Goal: Browse casually: Explore the website without a specific task or goal

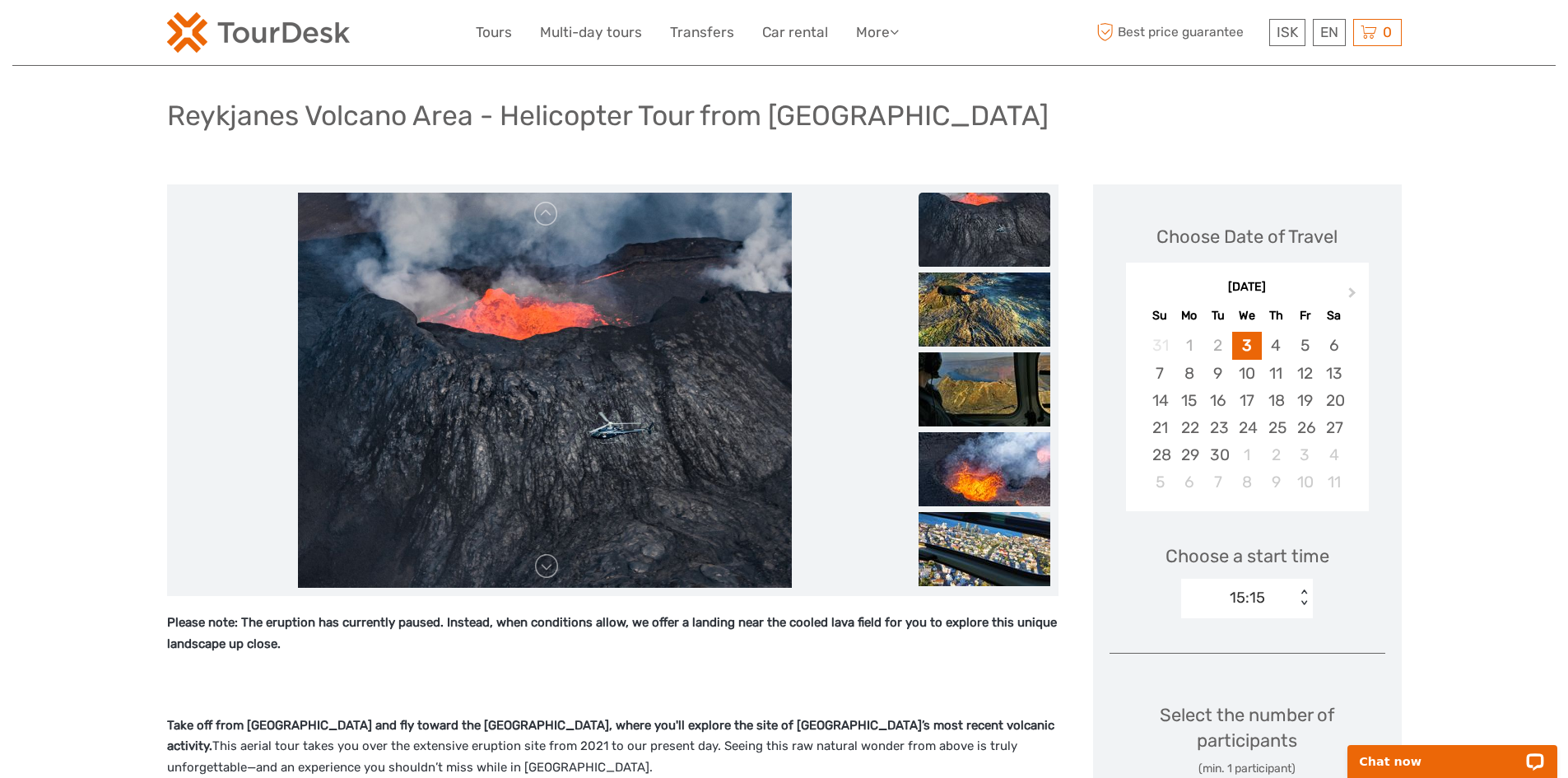
scroll to position [82, 0]
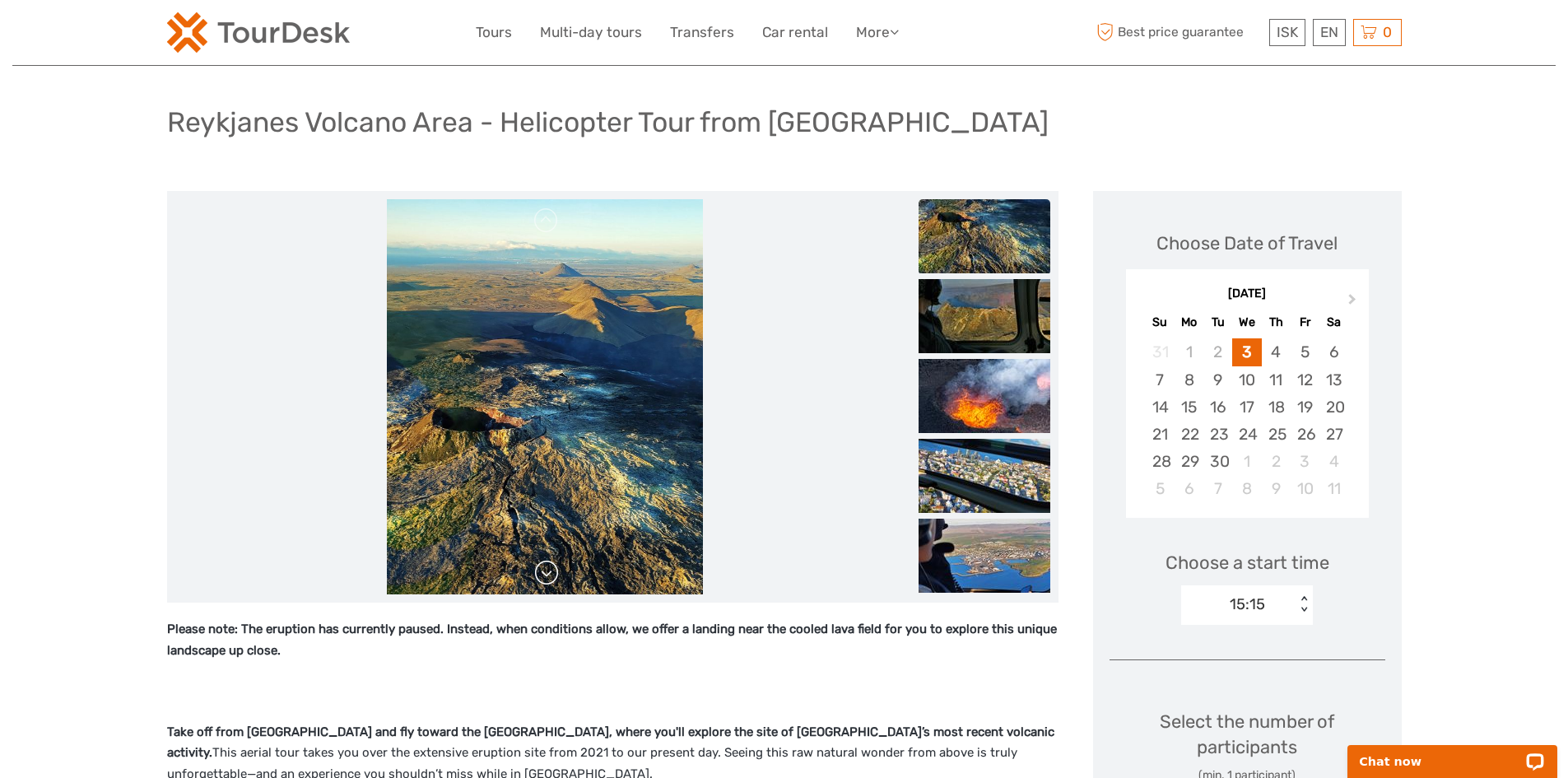
click at [553, 574] on link at bounding box center [546, 572] width 26 height 26
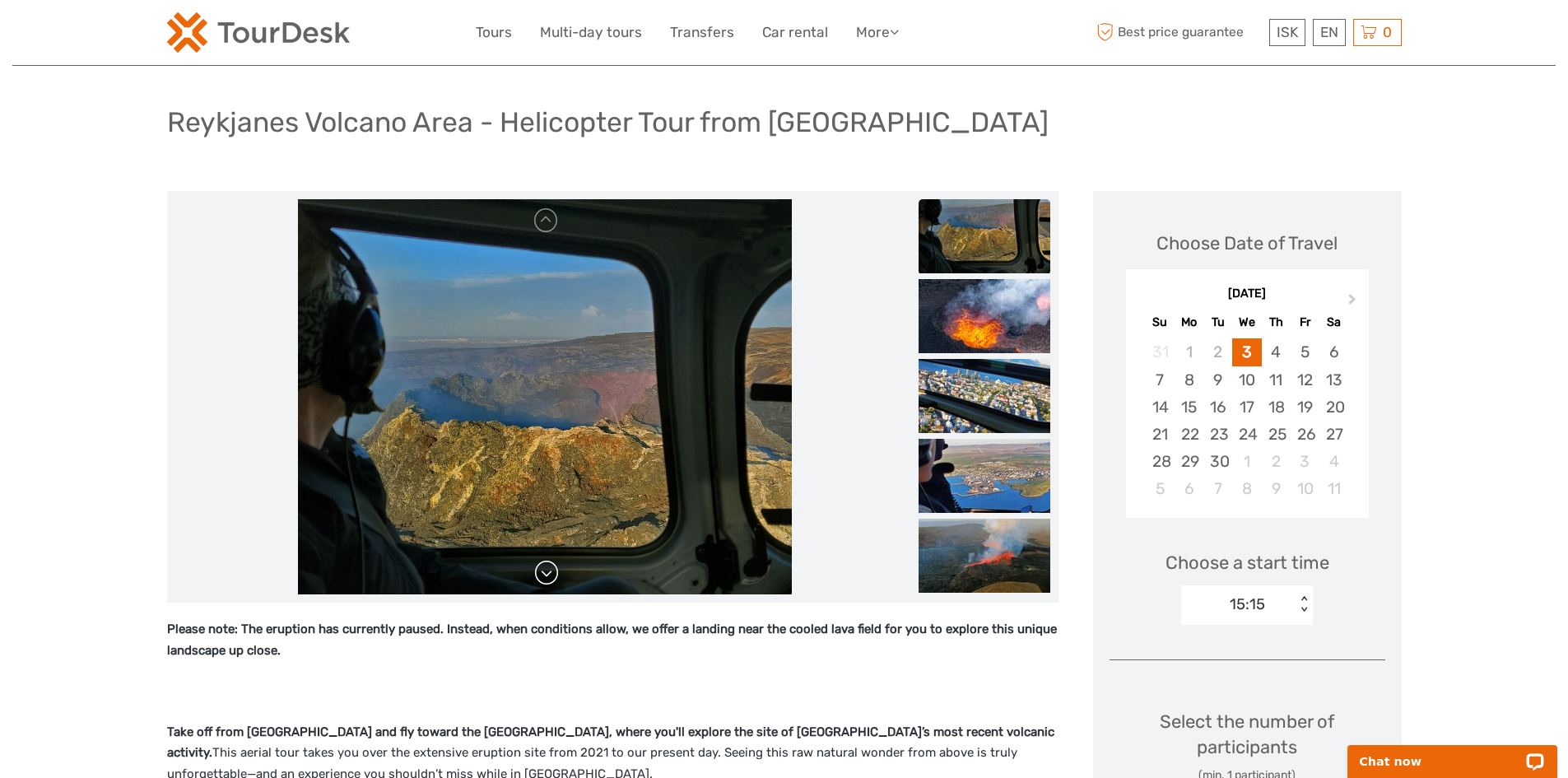
click at [553, 574] on link at bounding box center [546, 572] width 26 height 26
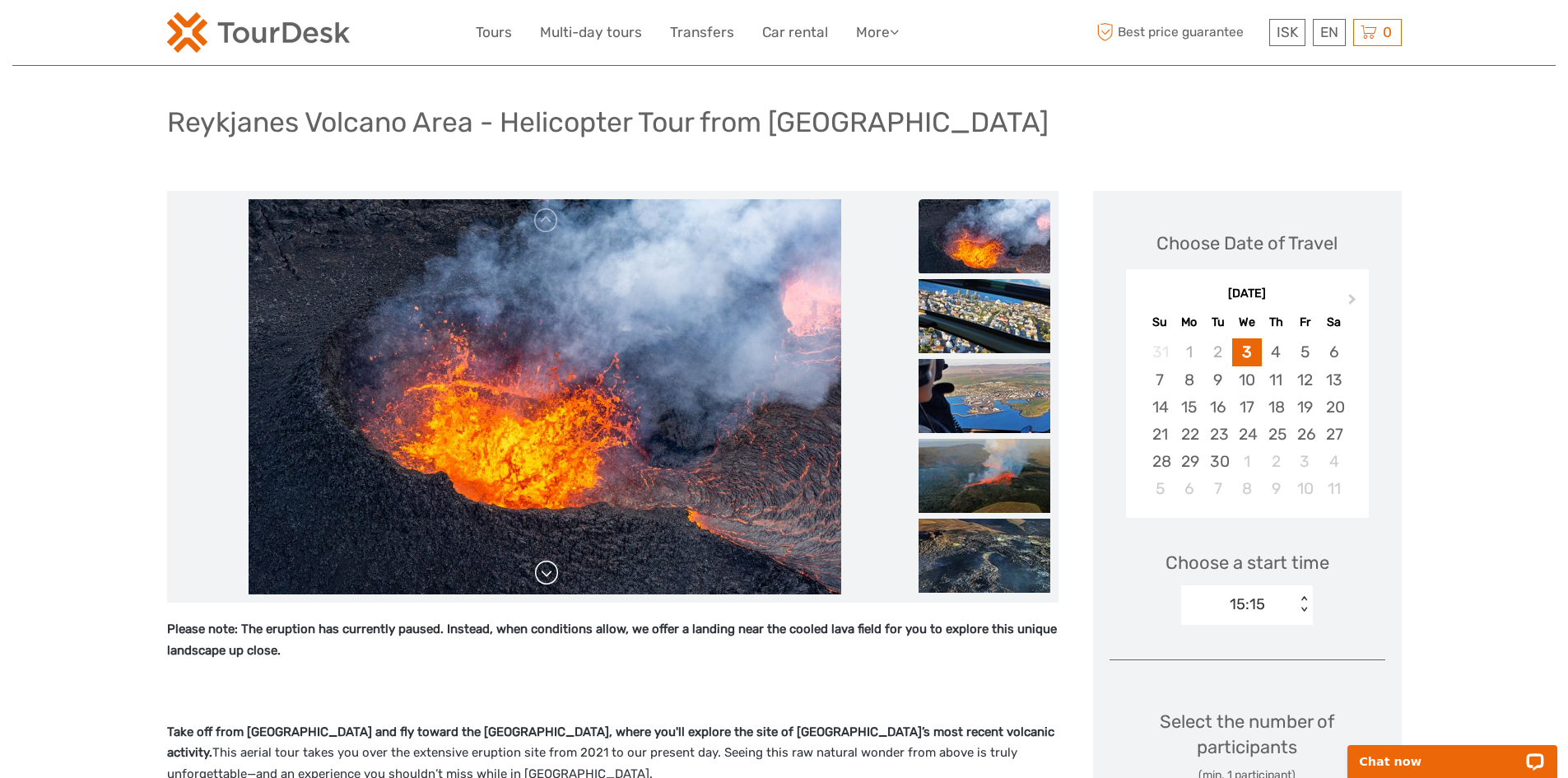
click at [553, 574] on link at bounding box center [546, 572] width 26 height 26
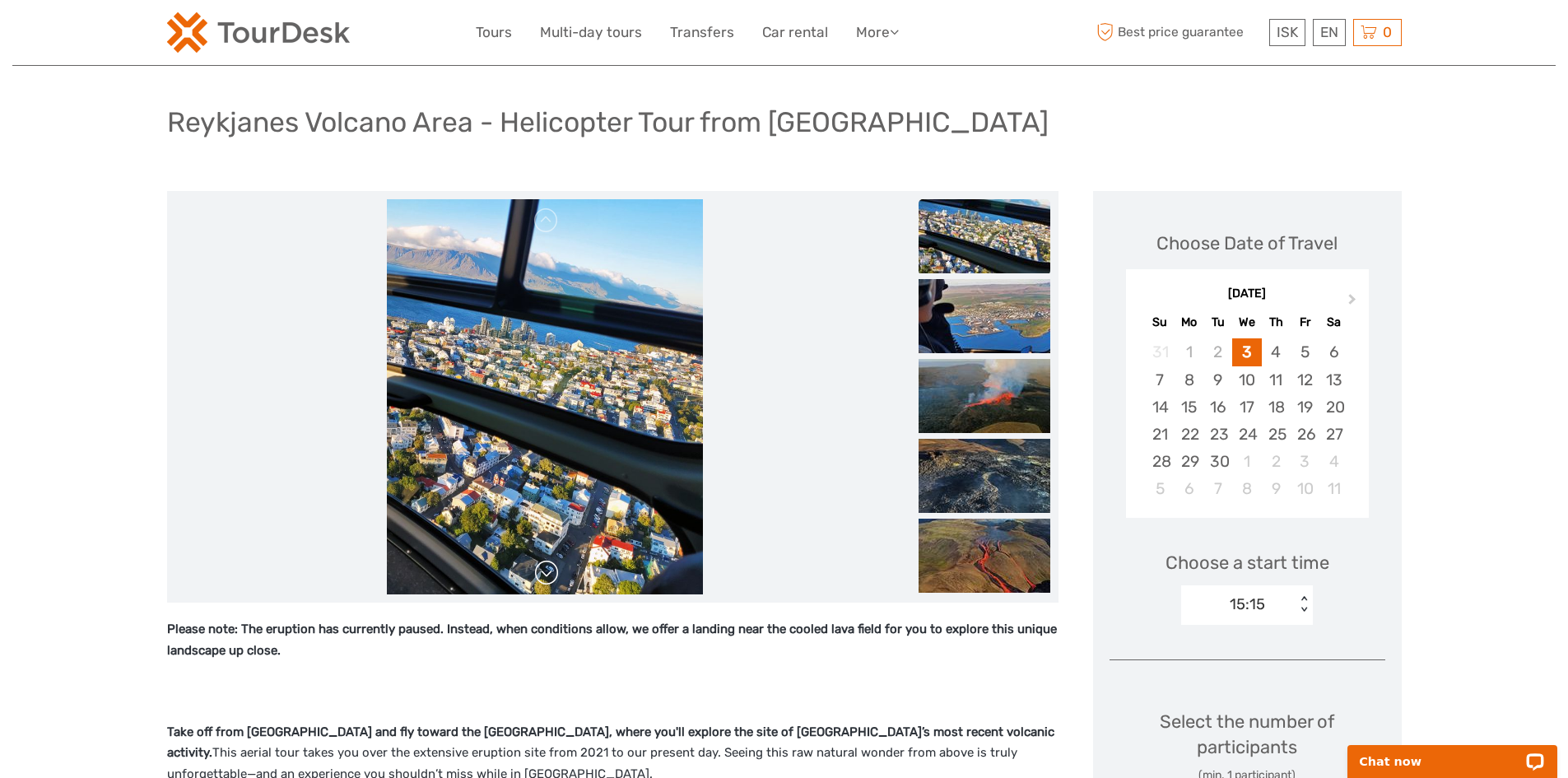
click at [553, 574] on link at bounding box center [546, 572] width 26 height 26
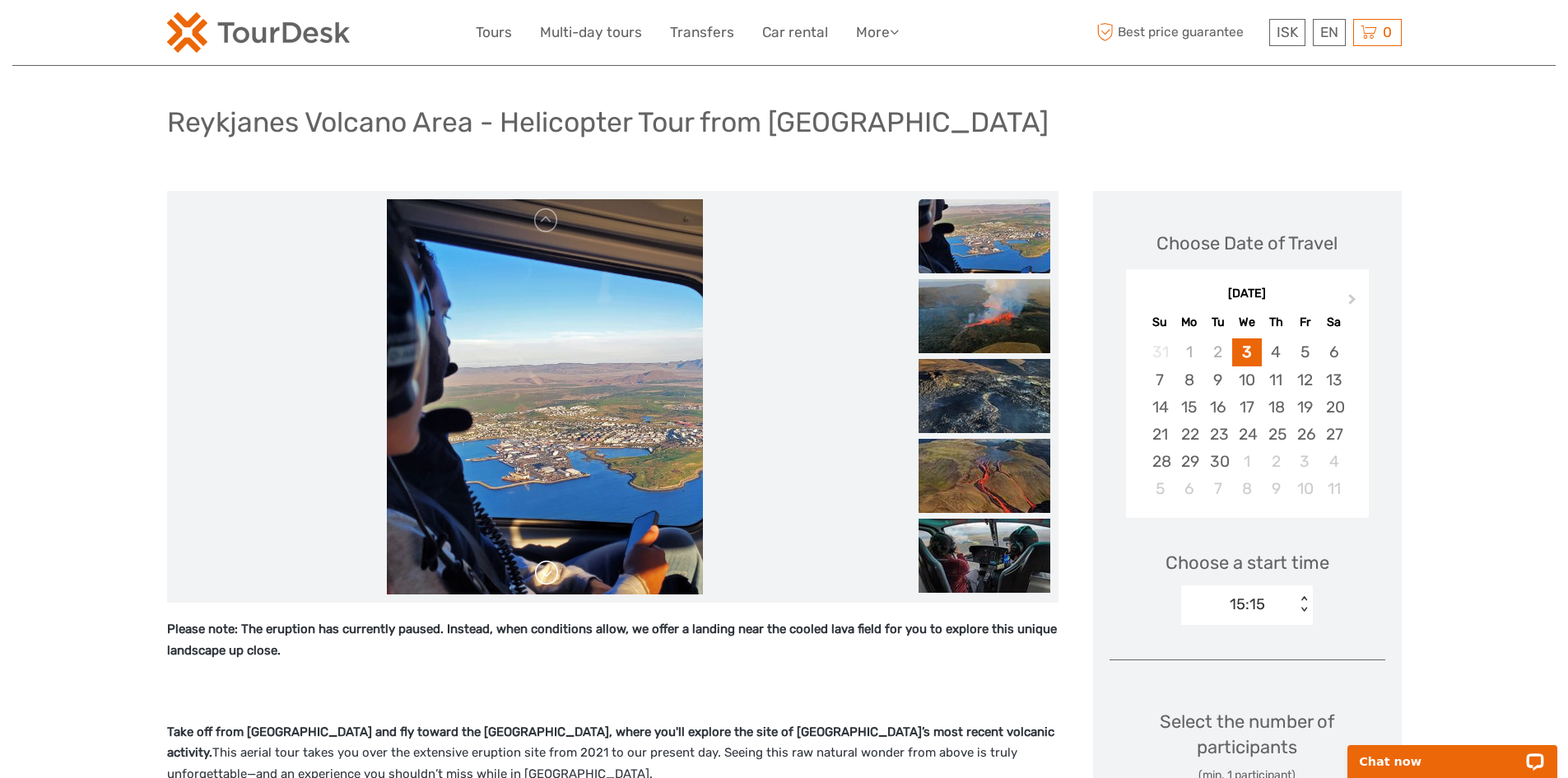
click at [553, 574] on link at bounding box center [546, 572] width 26 height 26
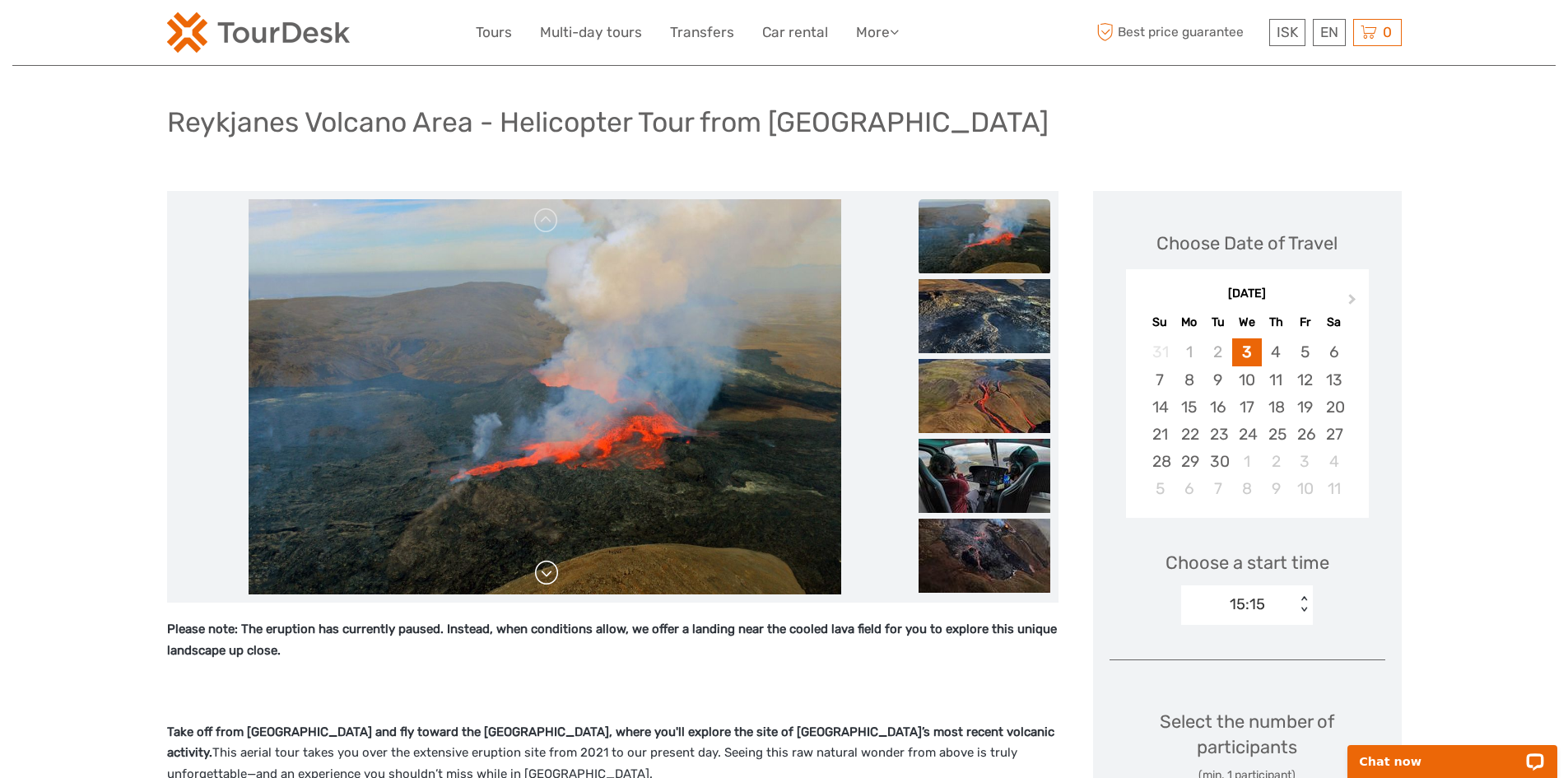
click at [553, 574] on link at bounding box center [546, 572] width 26 height 26
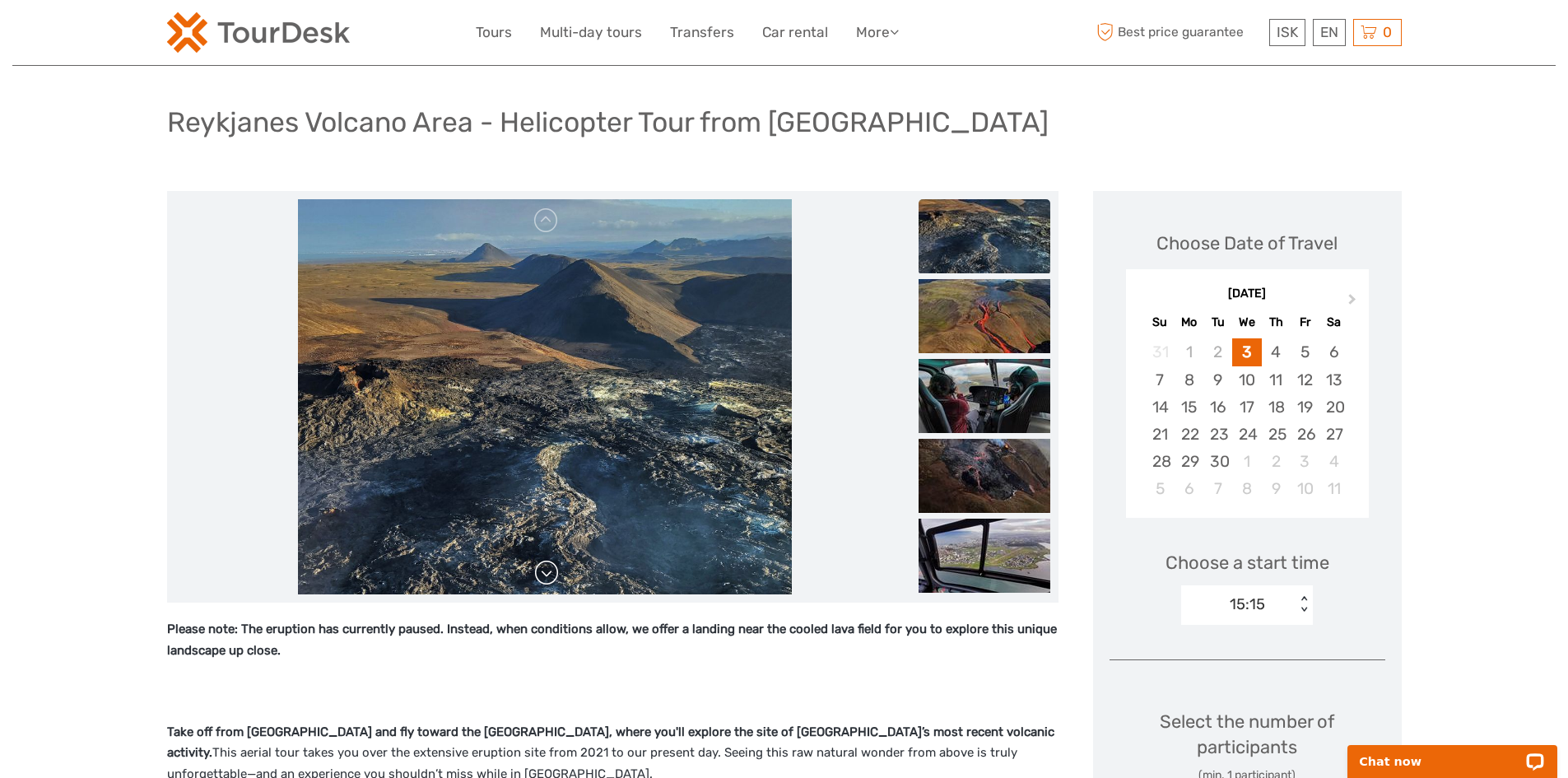
click at [553, 574] on link at bounding box center [546, 572] width 26 height 26
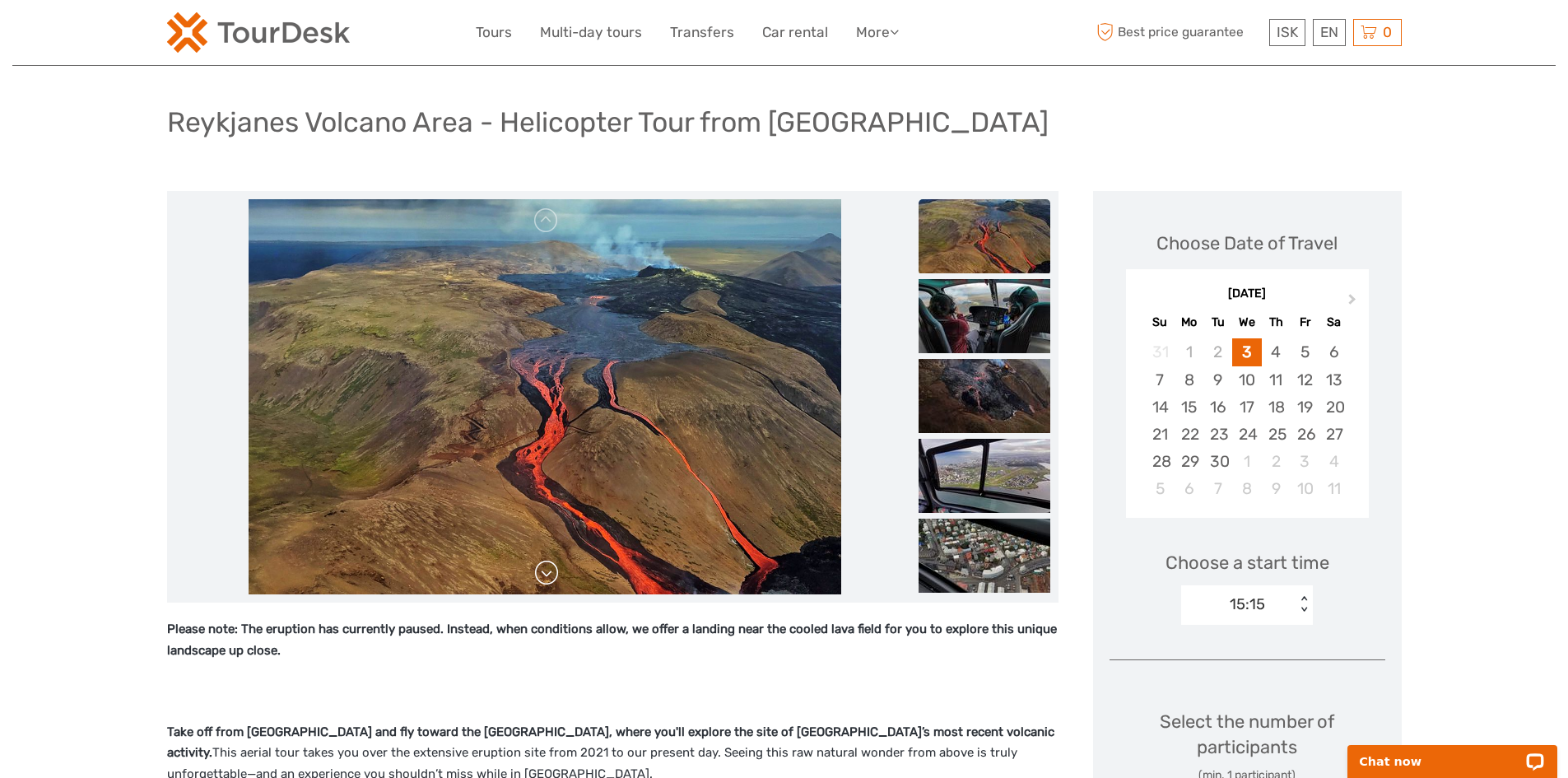
click at [553, 574] on link at bounding box center [546, 572] width 26 height 26
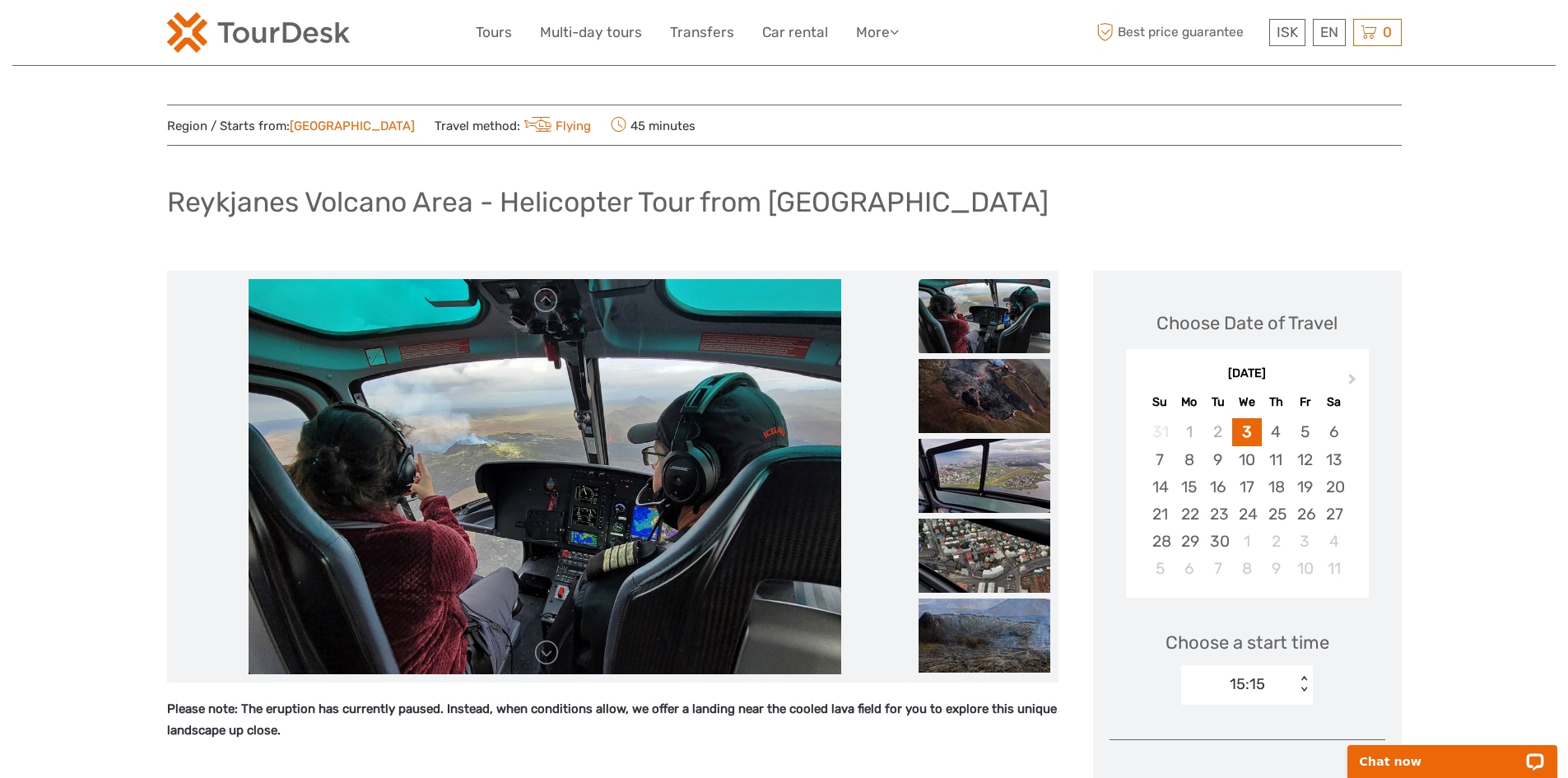
scroll to position [0, 0]
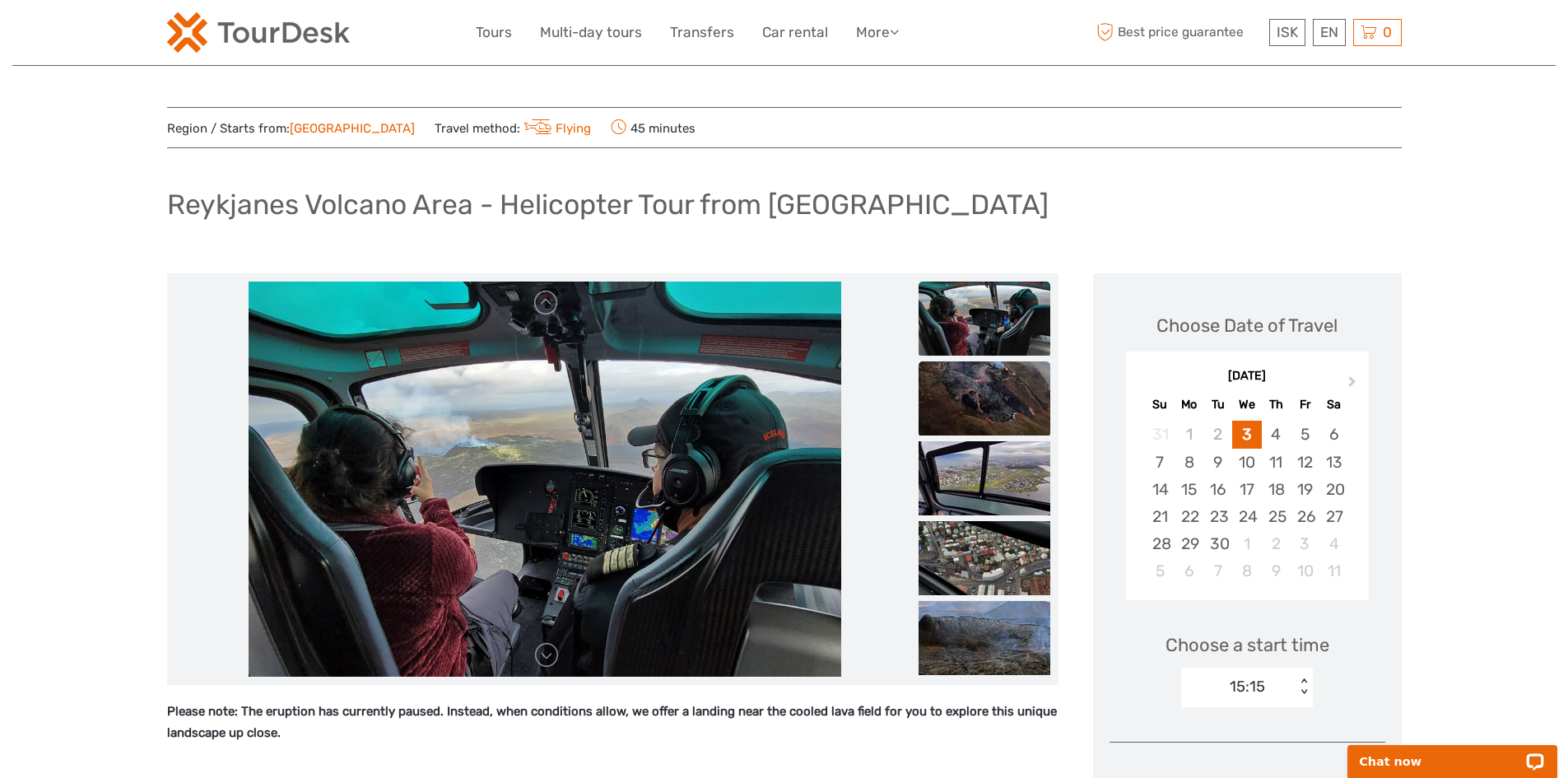
click at [986, 383] on img at bounding box center [984, 398] width 131 height 74
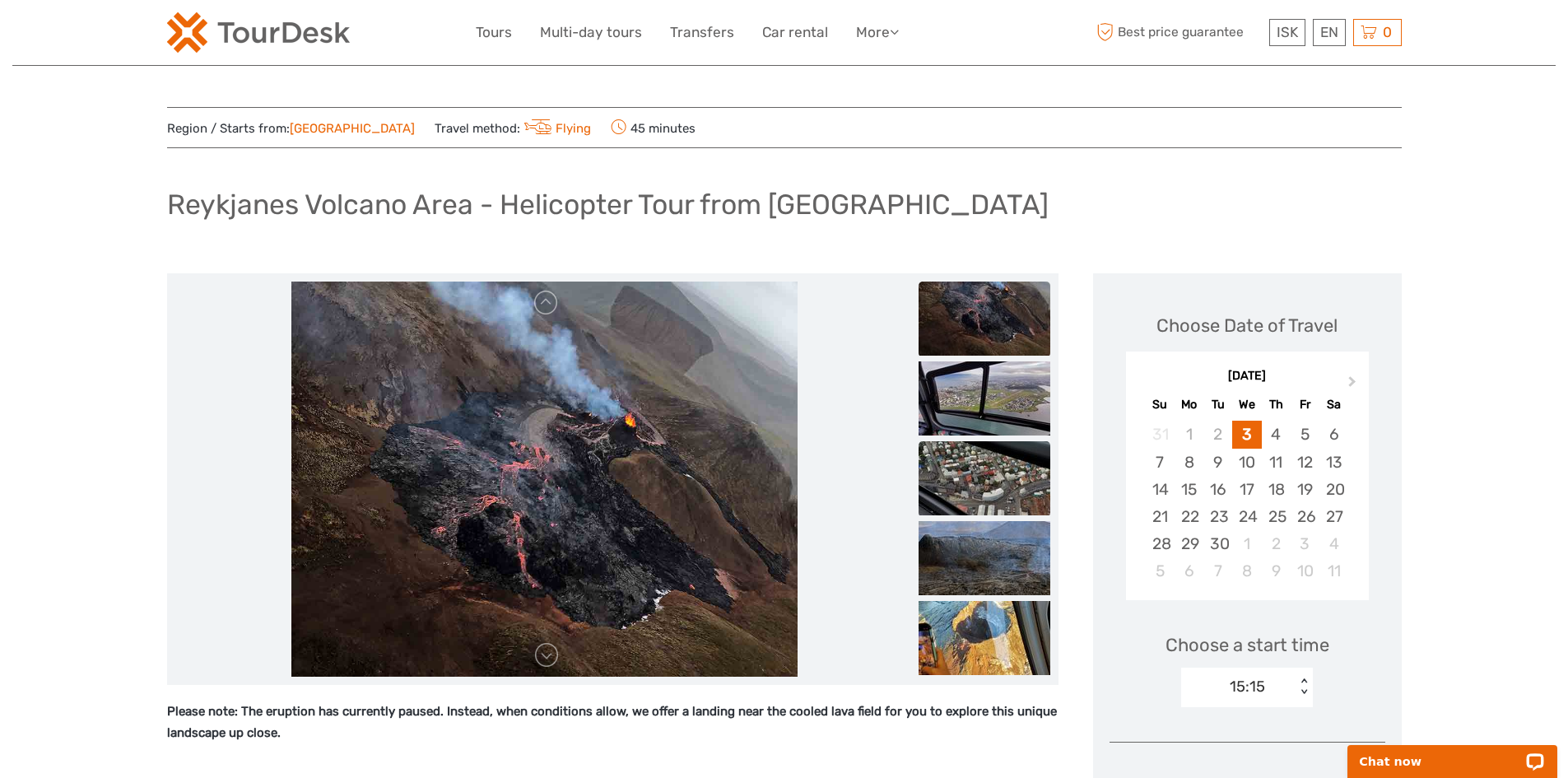
click at [977, 454] on img at bounding box center [984, 477] width 131 height 74
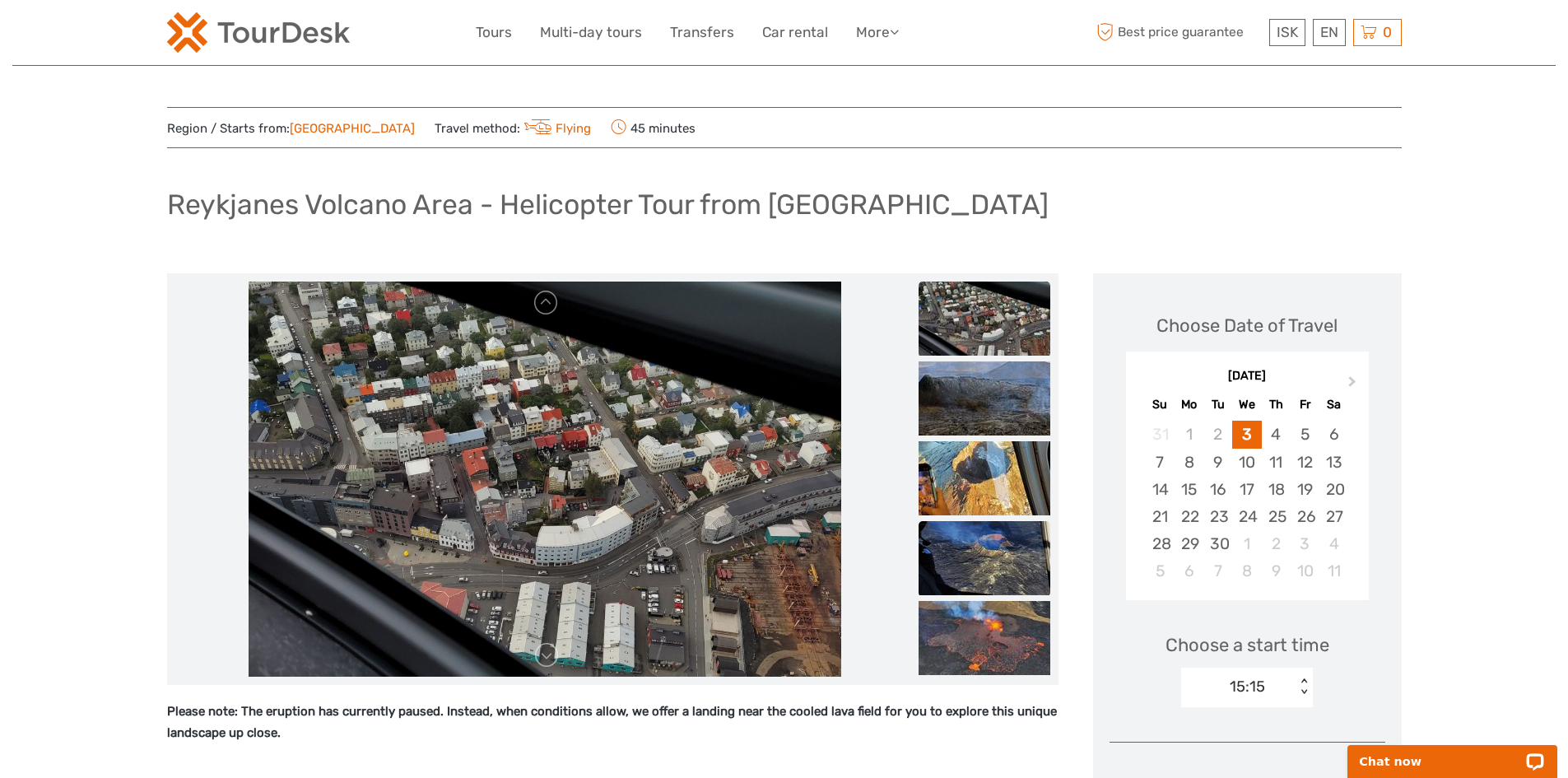
click at [981, 538] on img at bounding box center [984, 558] width 131 height 74
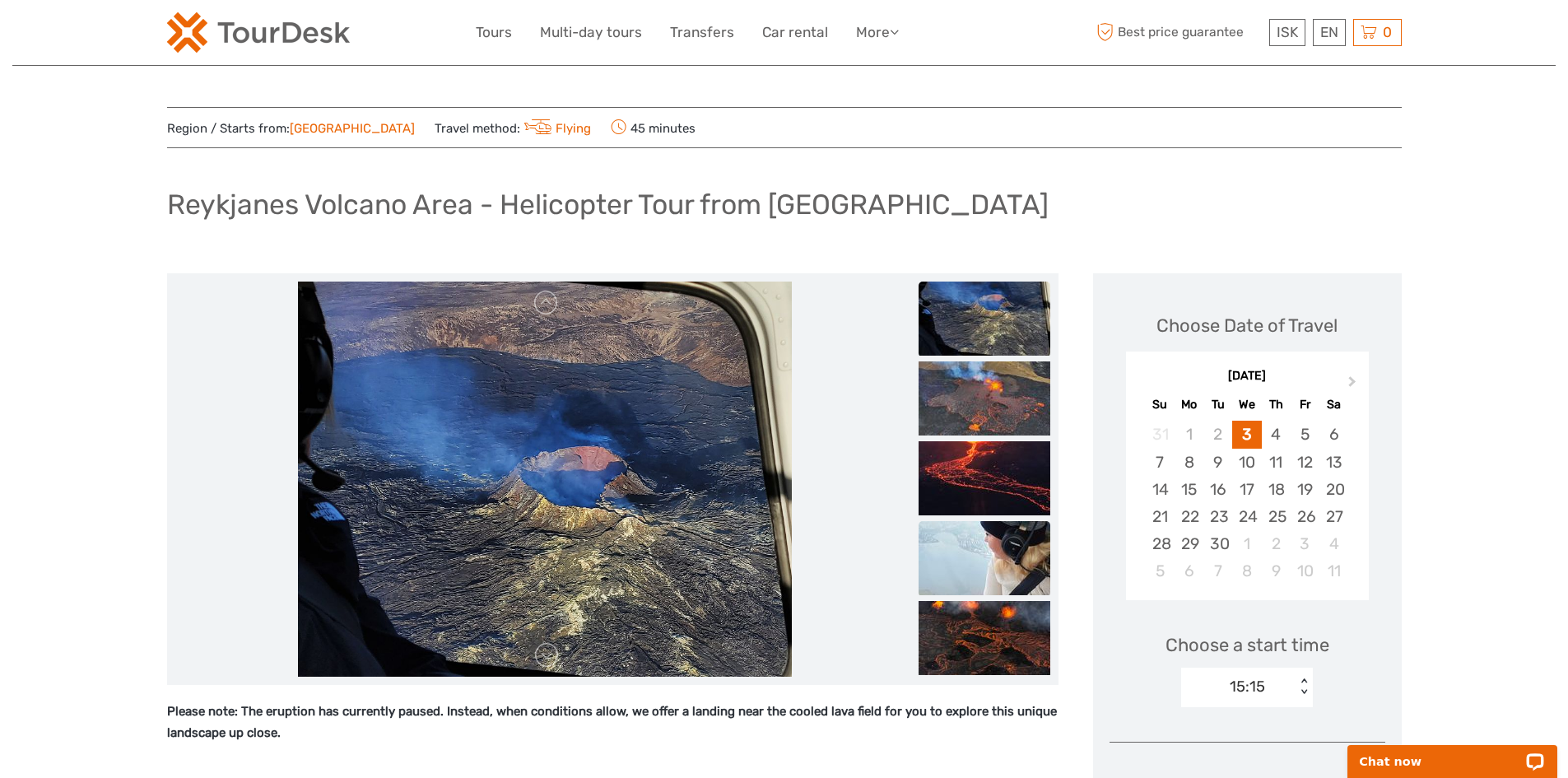
click at [977, 586] on img at bounding box center [984, 558] width 131 height 74
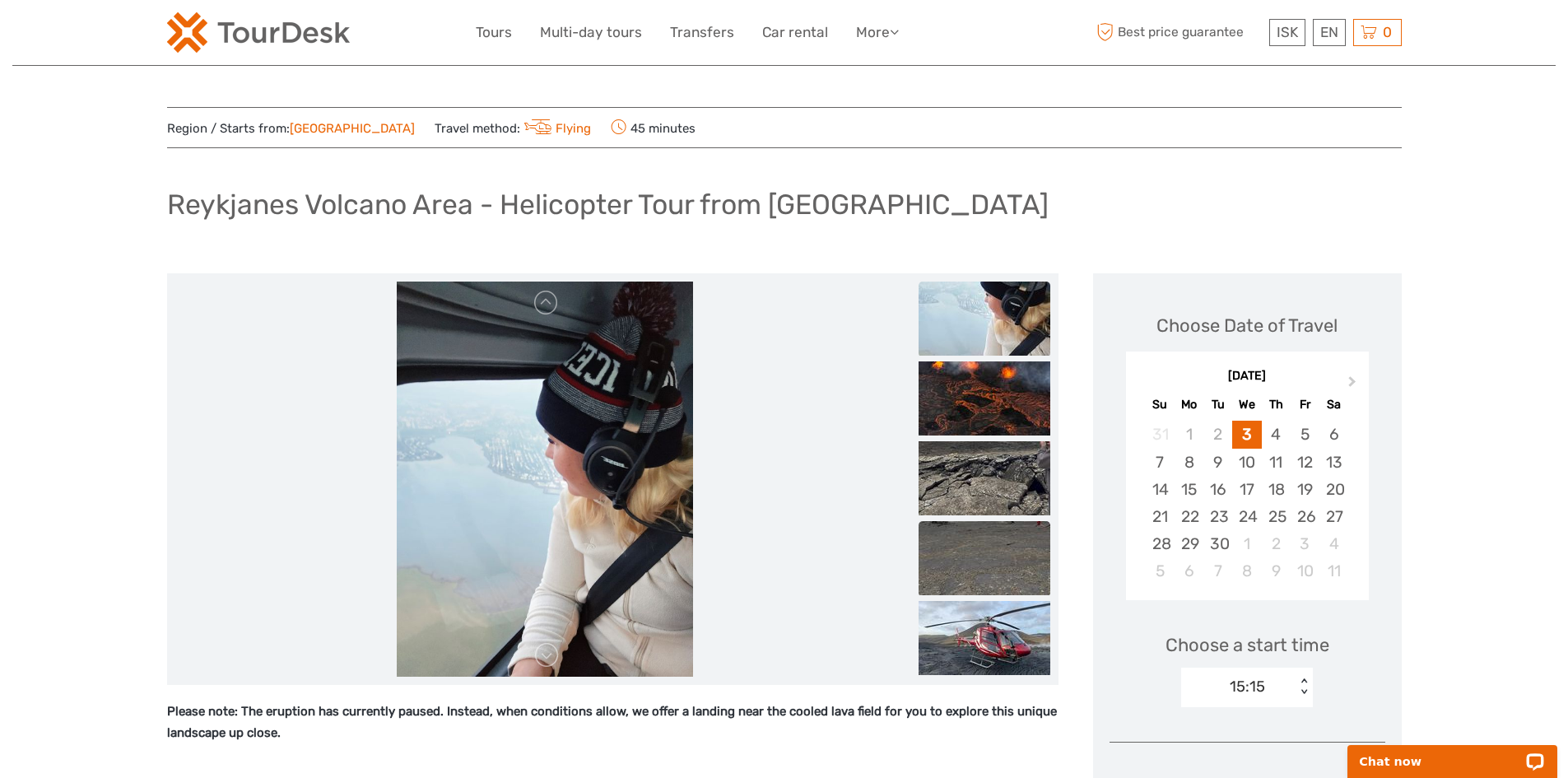
click at [975, 563] on img at bounding box center [984, 558] width 131 height 74
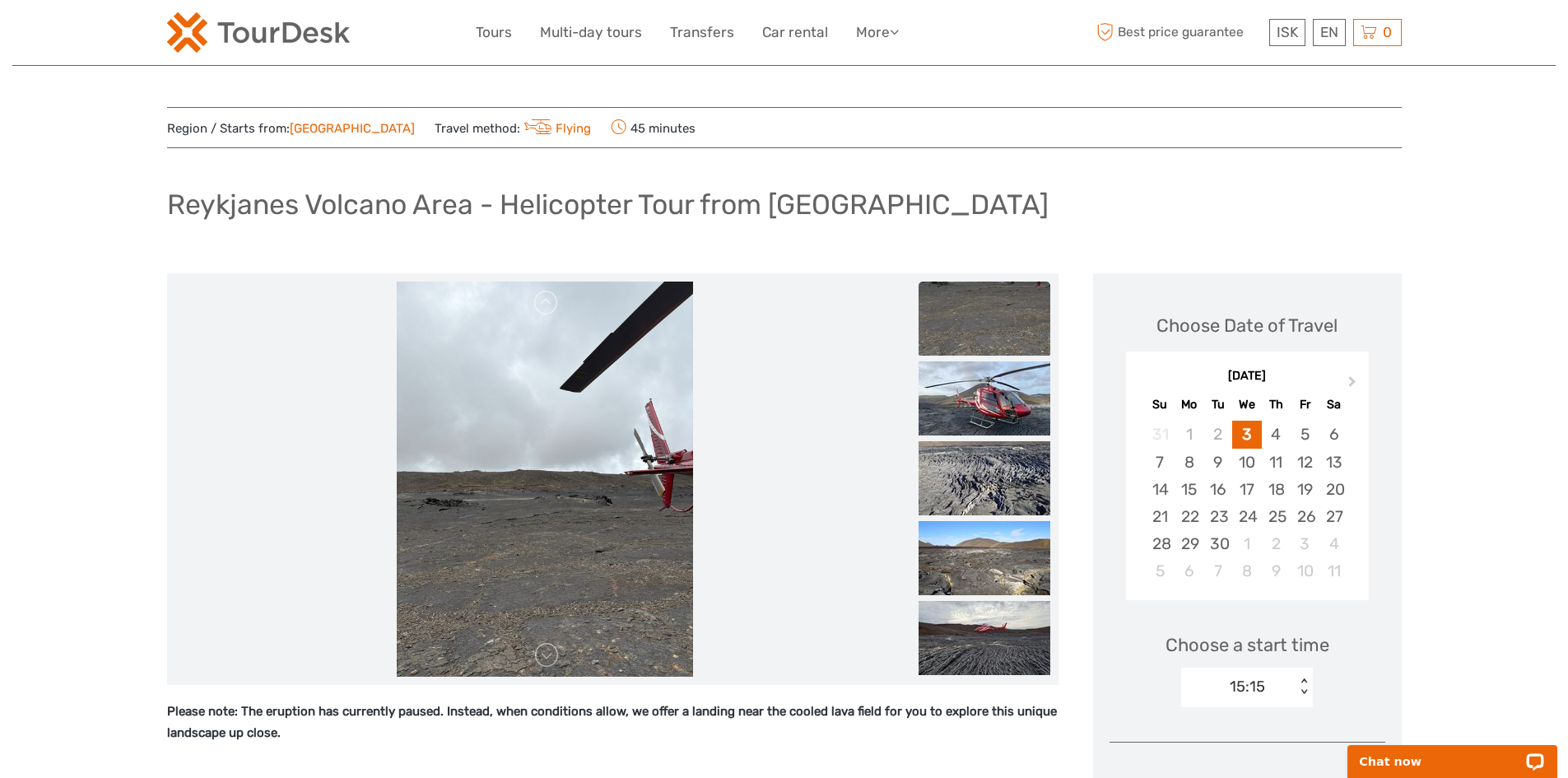
click at [975, 563] on img at bounding box center [984, 558] width 131 height 74
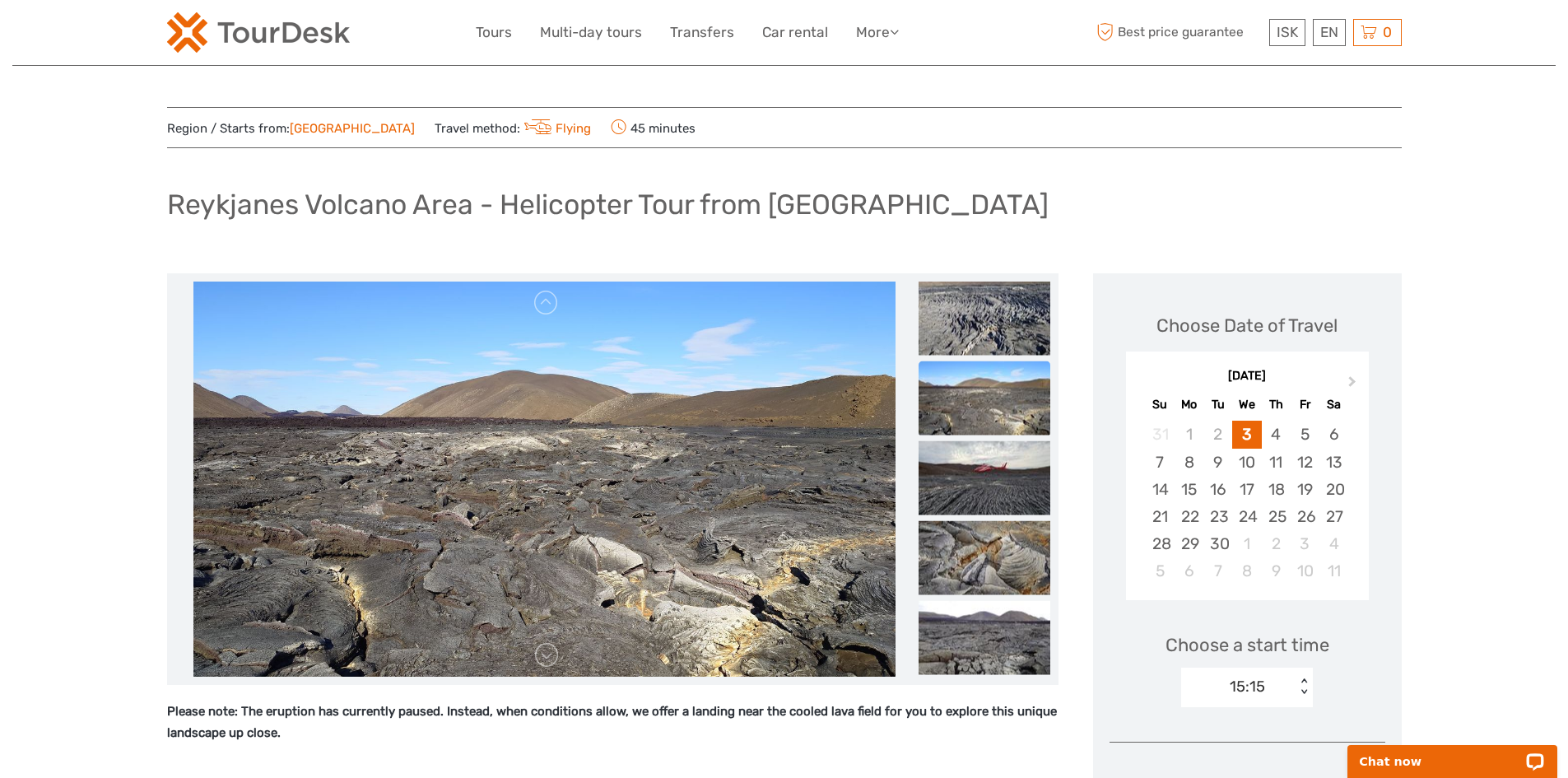
click at [975, 563] on img at bounding box center [984, 558] width 131 height 74
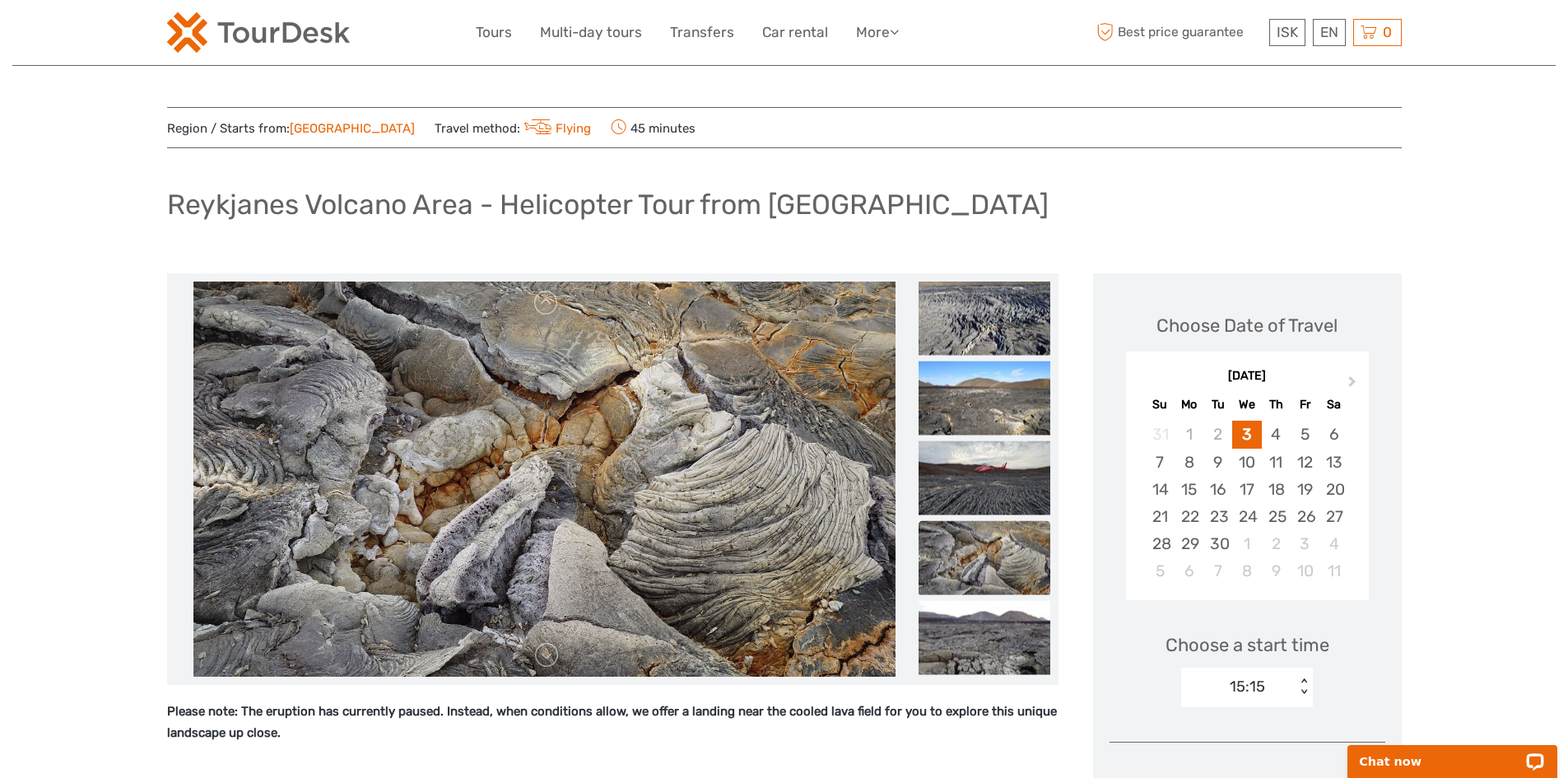
click at [975, 563] on img at bounding box center [984, 558] width 131 height 74
click at [972, 620] on img at bounding box center [984, 638] width 131 height 74
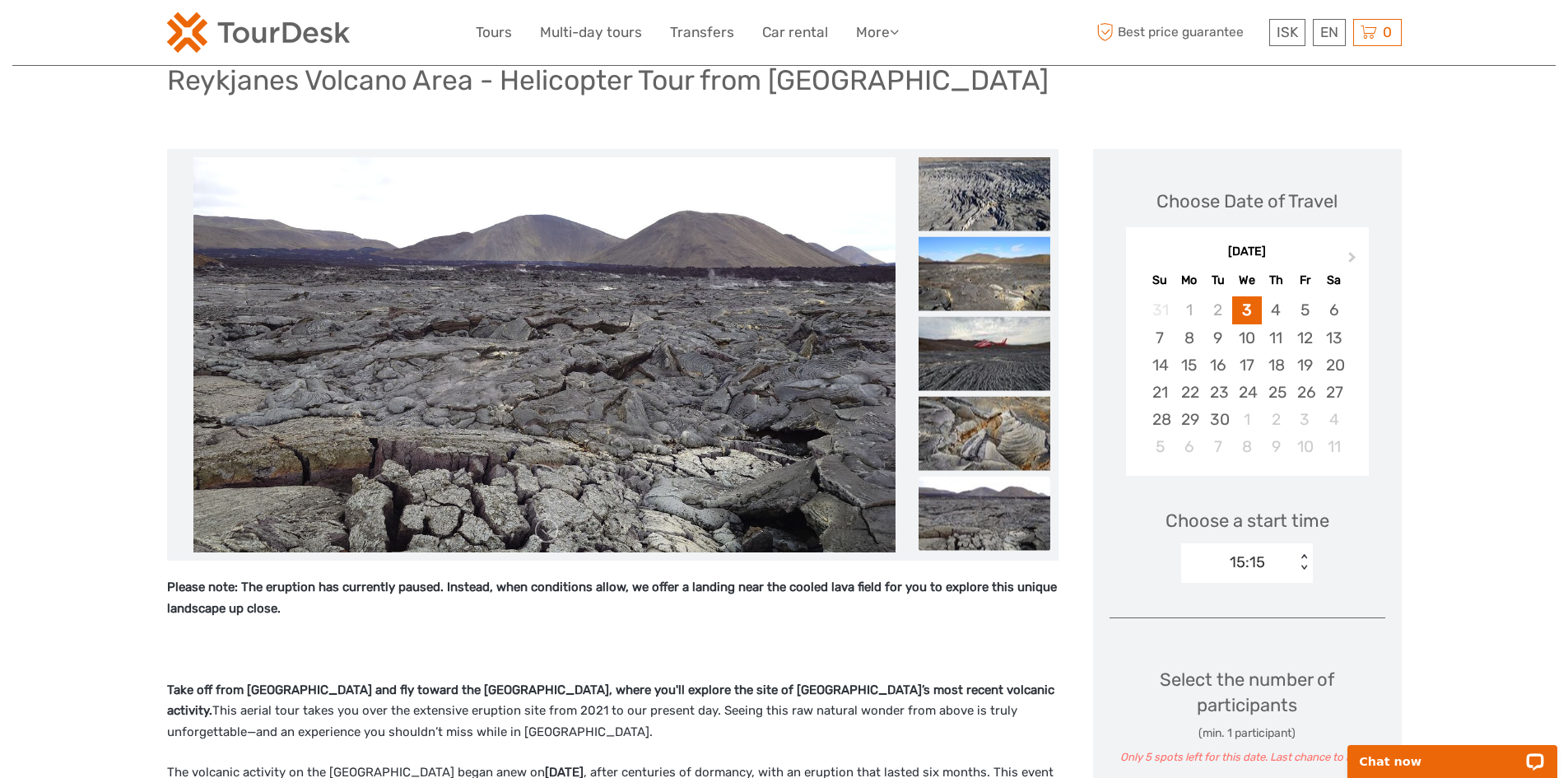
scroll to position [164, 0]
